Goal: Transaction & Acquisition: Book appointment/travel/reservation

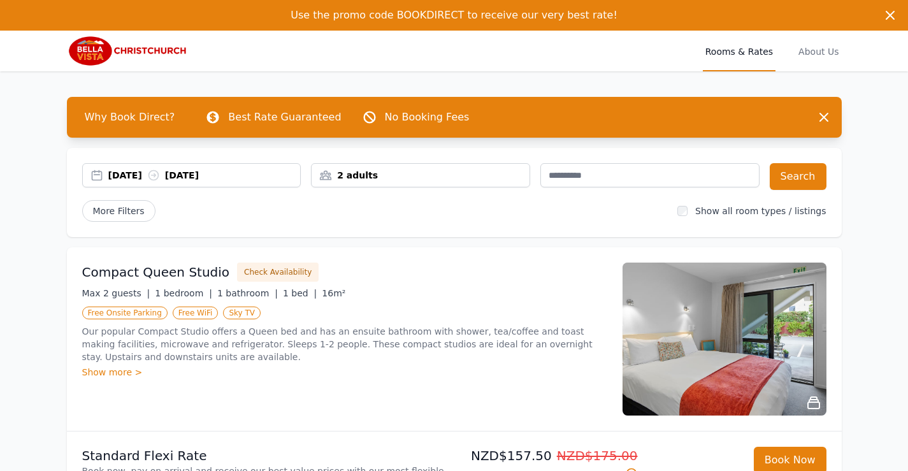
click at [138, 175] on div "[DATE] [DATE]" at bounding box center [204, 175] width 192 height 13
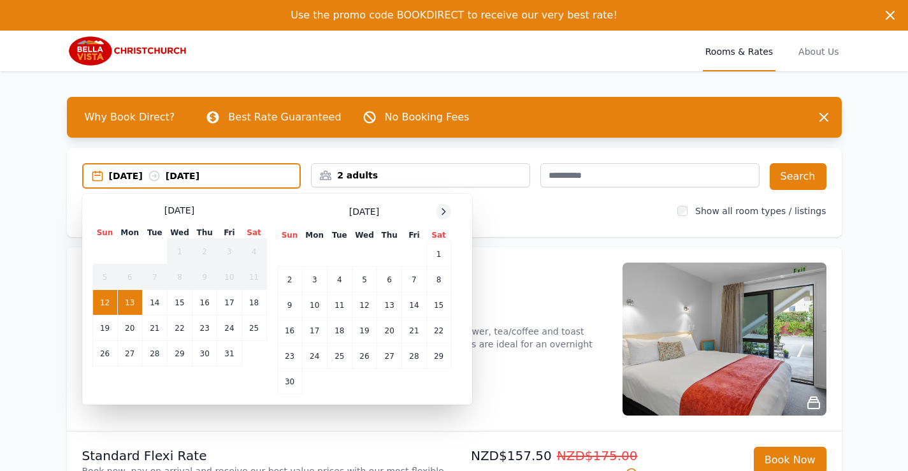
click at [444, 210] on icon at bounding box center [443, 211] width 3 height 6
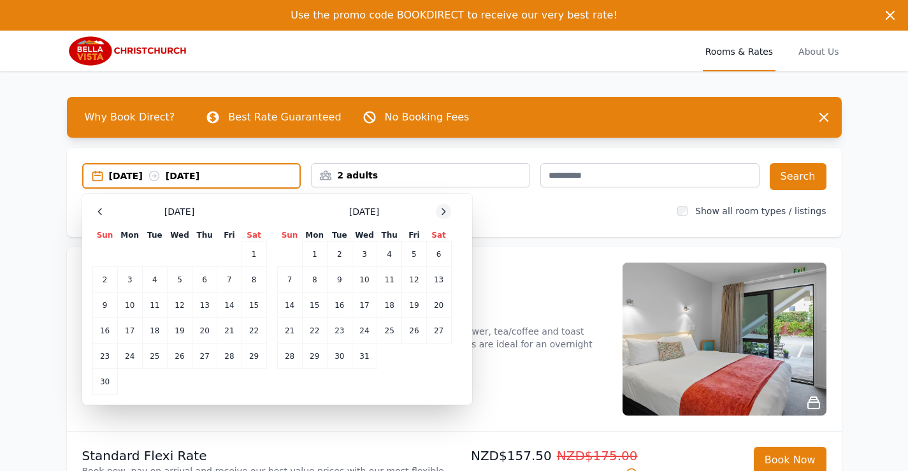
click at [442, 212] on icon at bounding box center [443, 211] width 10 height 10
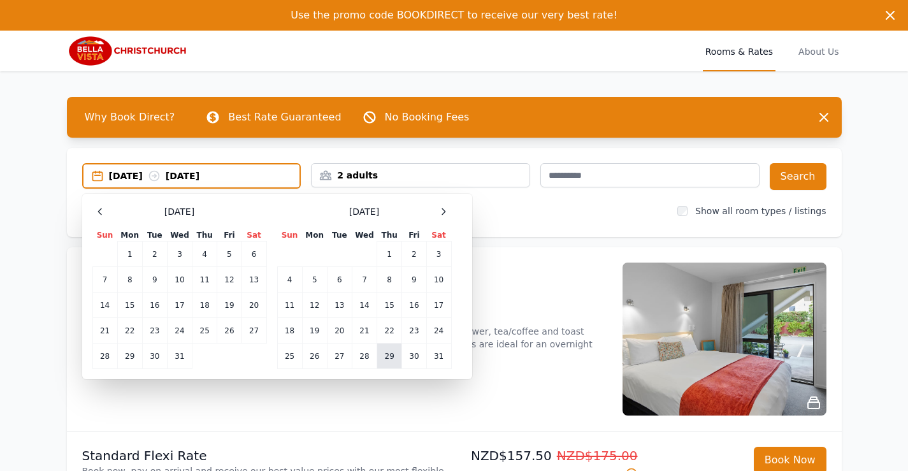
click at [390, 359] on td "29" at bounding box center [389, 355] width 25 height 25
click at [445, 212] on icon at bounding box center [443, 211] width 10 height 10
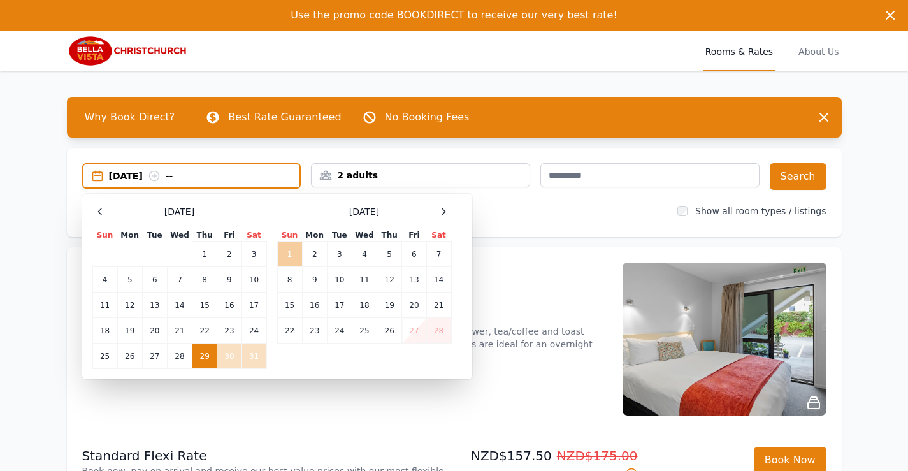
click at [289, 252] on td "1" at bounding box center [289, 254] width 25 height 25
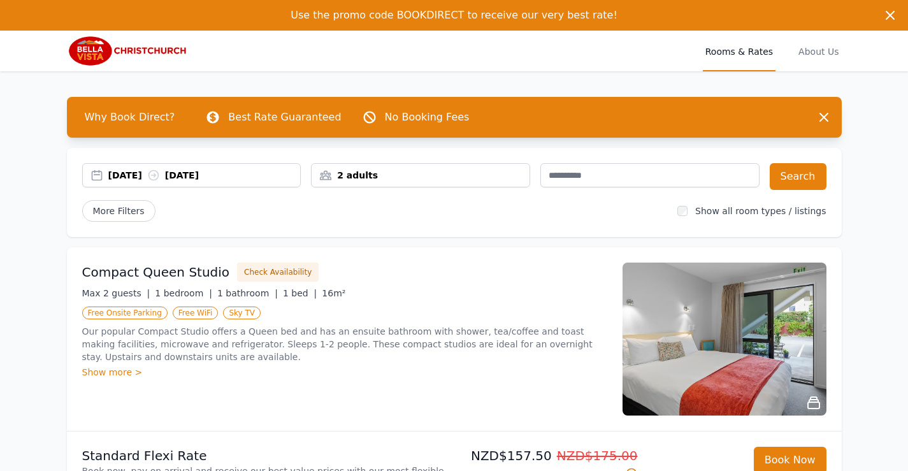
click at [395, 170] on div "2 adults" at bounding box center [421, 175] width 218 height 13
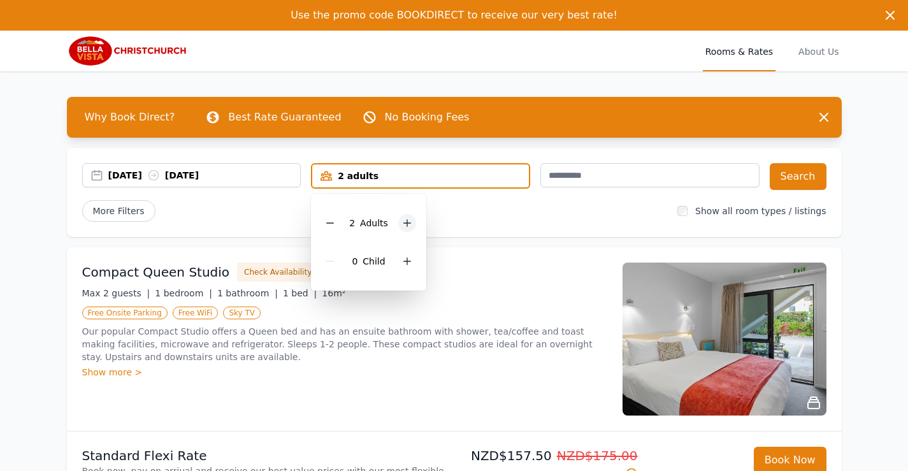
click at [408, 224] on icon at bounding box center [407, 223] width 10 height 10
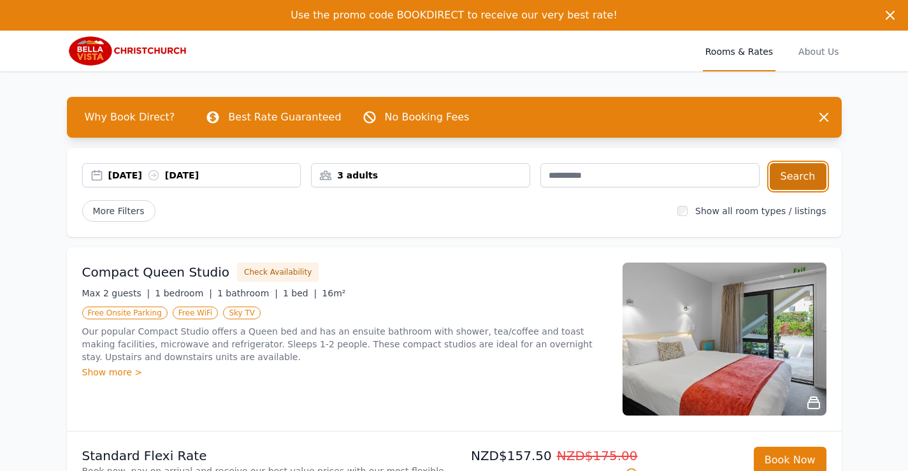
click at [796, 173] on button "Search" at bounding box center [798, 176] width 57 height 27
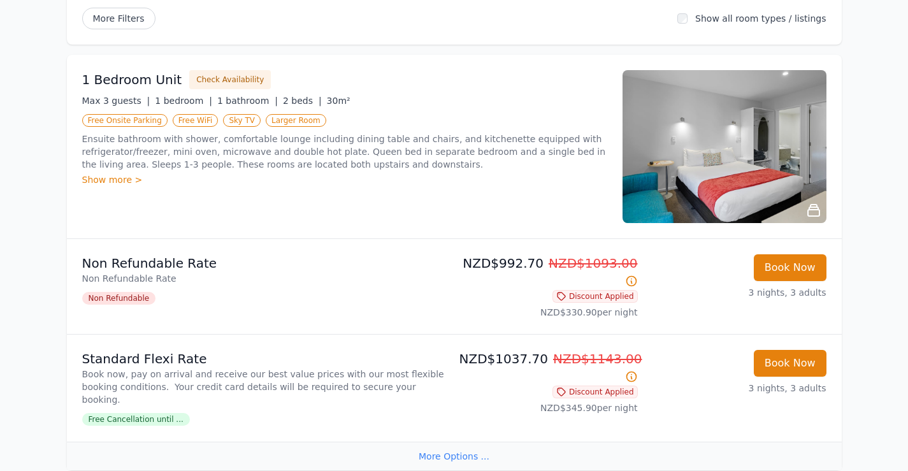
scroll to position [190, 0]
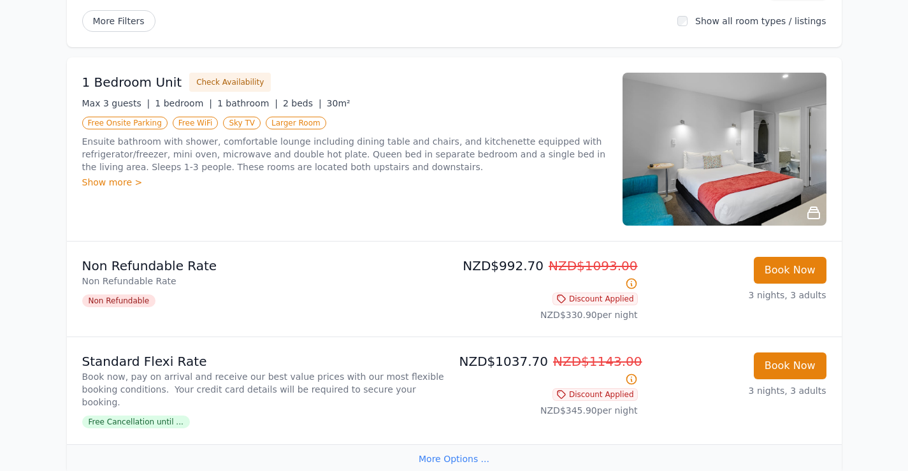
click at [764, 182] on img at bounding box center [725, 149] width 204 height 153
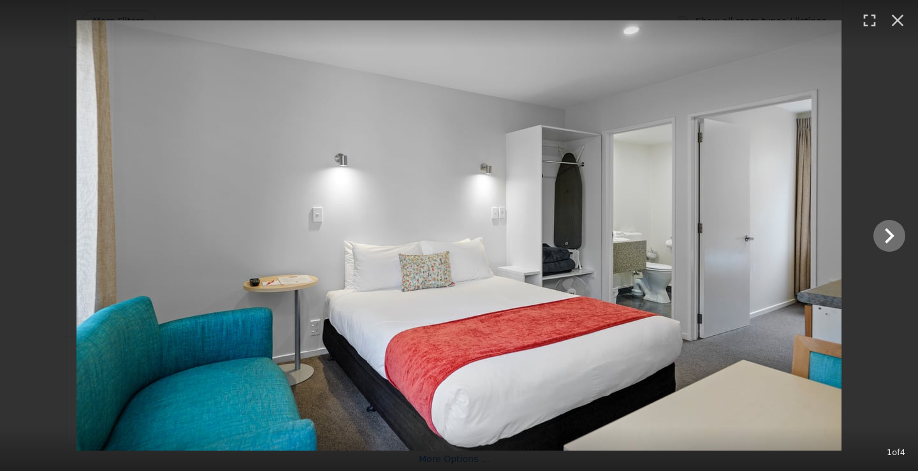
click at [814, 235] on img at bounding box center [458, 235] width 765 height 430
click at [884, 231] on icon "Show slide 2 of 4" at bounding box center [889, 235] width 31 height 31
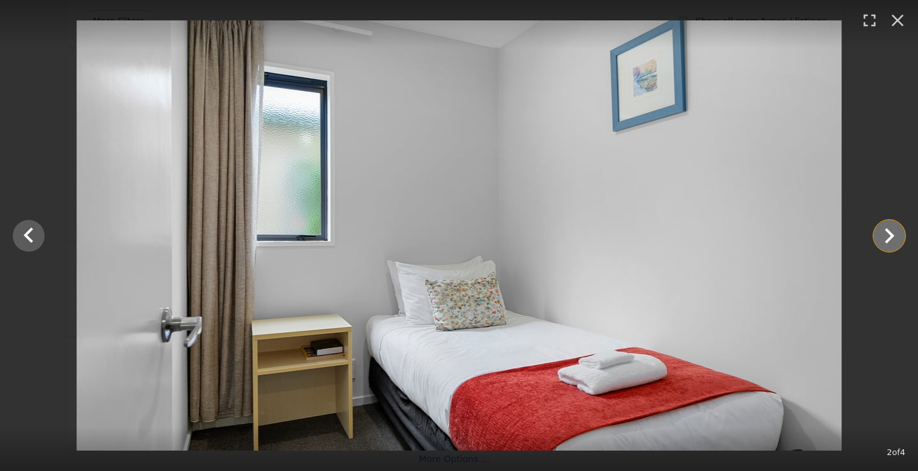
click at [884, 231] on icon "Show slide 3 of 4" at bounding box center [889, 235] width 31 height 31
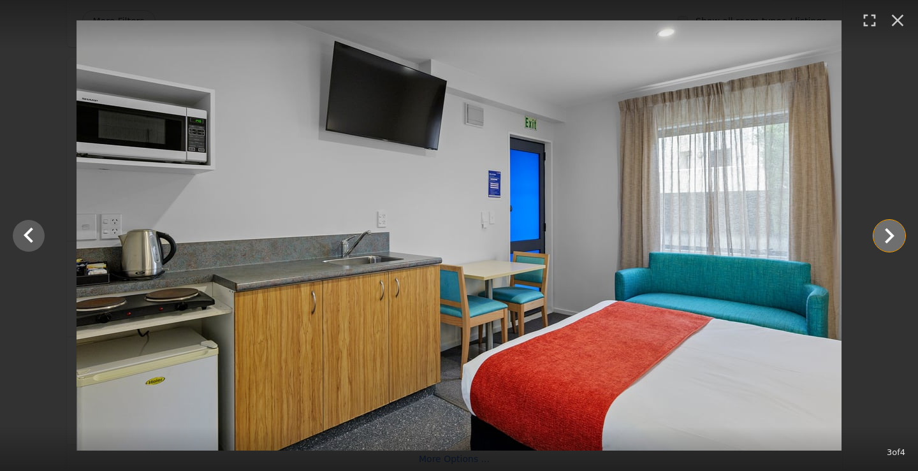
click at [884, 231] on icon "Show slide 4 of 4" at bounding box center [889, 235] width 31 height 31
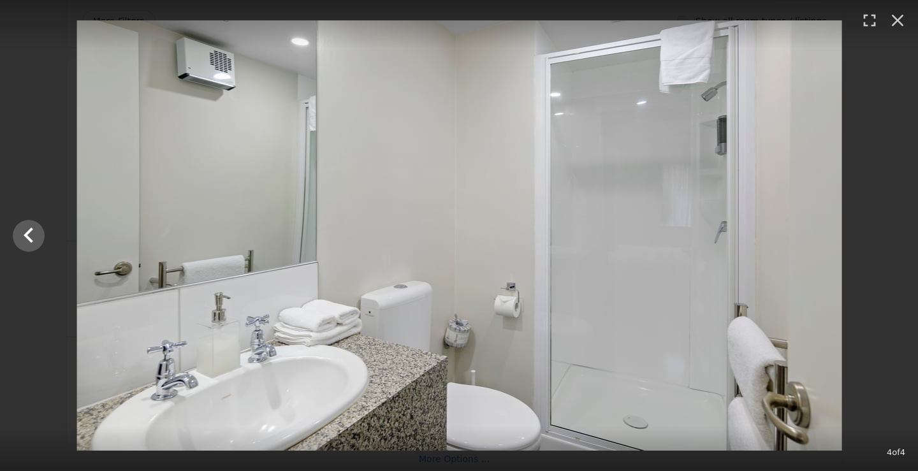
click at [884, 231] on div at bounding box center [460, 235] width 918 height 430
